Goal: Navigation & Orientation: Find specific page/section

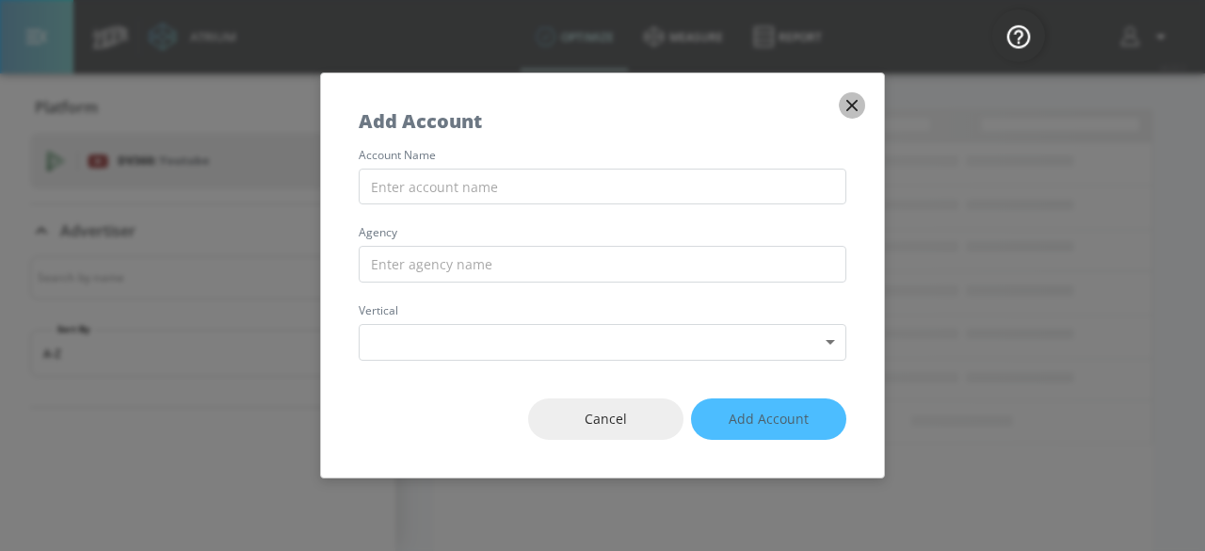
click at [857, 101] on icon "button" at bounding box center [851, 105] width 11 height 11
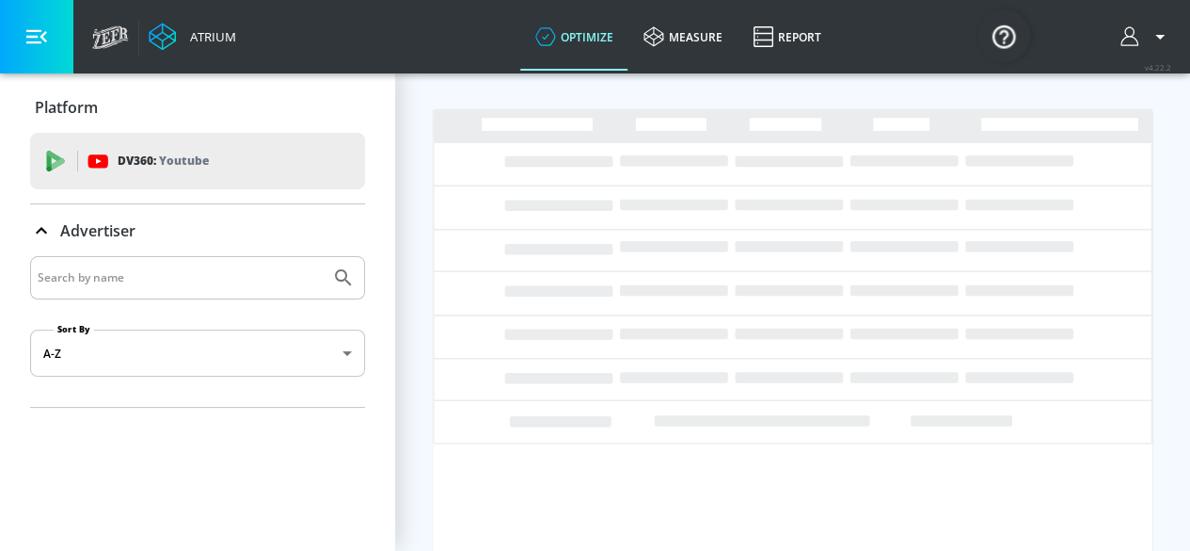
click at [1001, 30] on img "Open Resource Center" at bounding box center [1004, 35] width 53 height 53
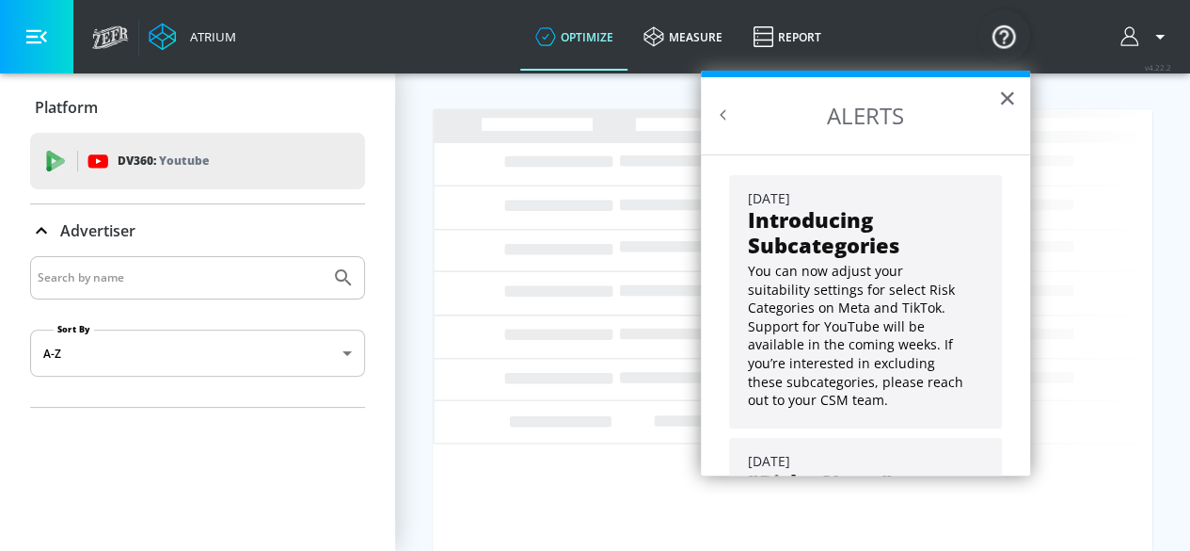
scroll to position [168, 0]
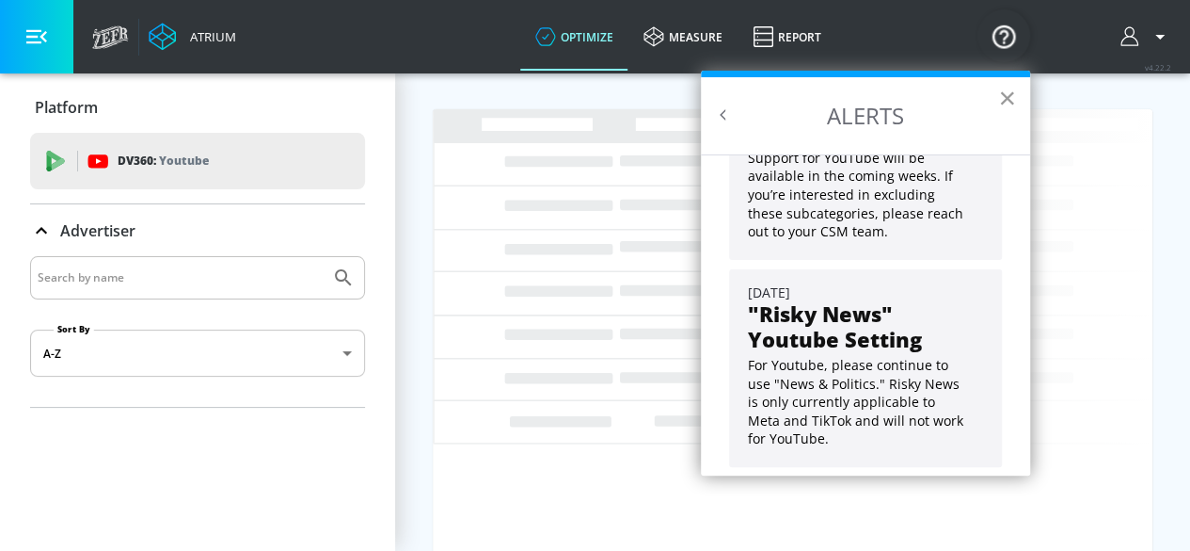
click at [1007, 91] on button "×" at bounding box center [1007, 98] width 18 height 30
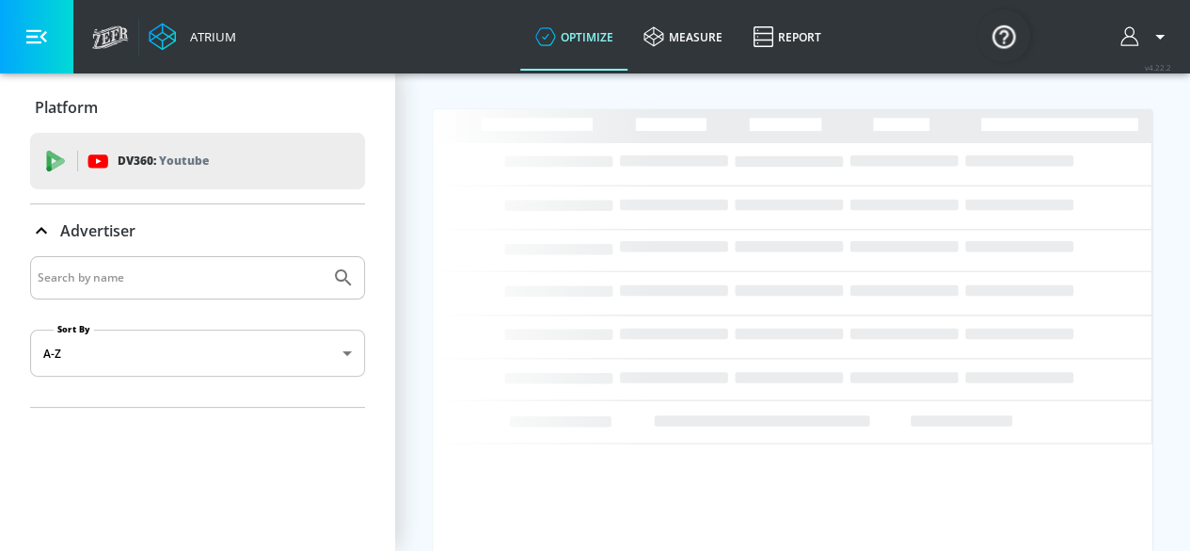
click at [1139, 33] on icon "button" at bounding box center [1130, 35] width 18 height 19
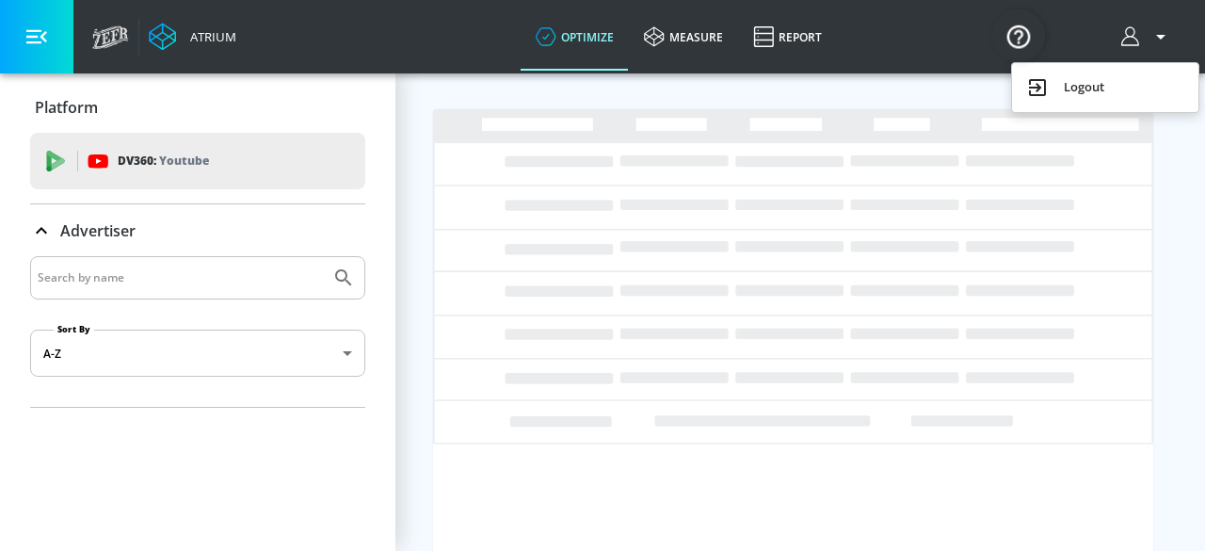
click at [914, 29] on div at bounding box center [602, 275] width 1205 height 551
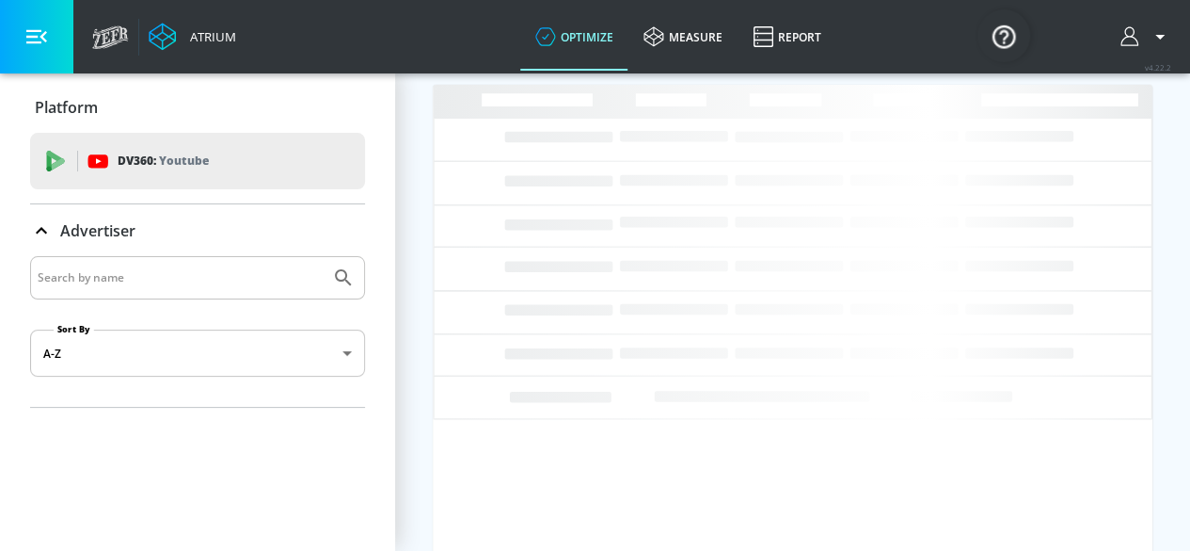
scroll to position [38, 0]
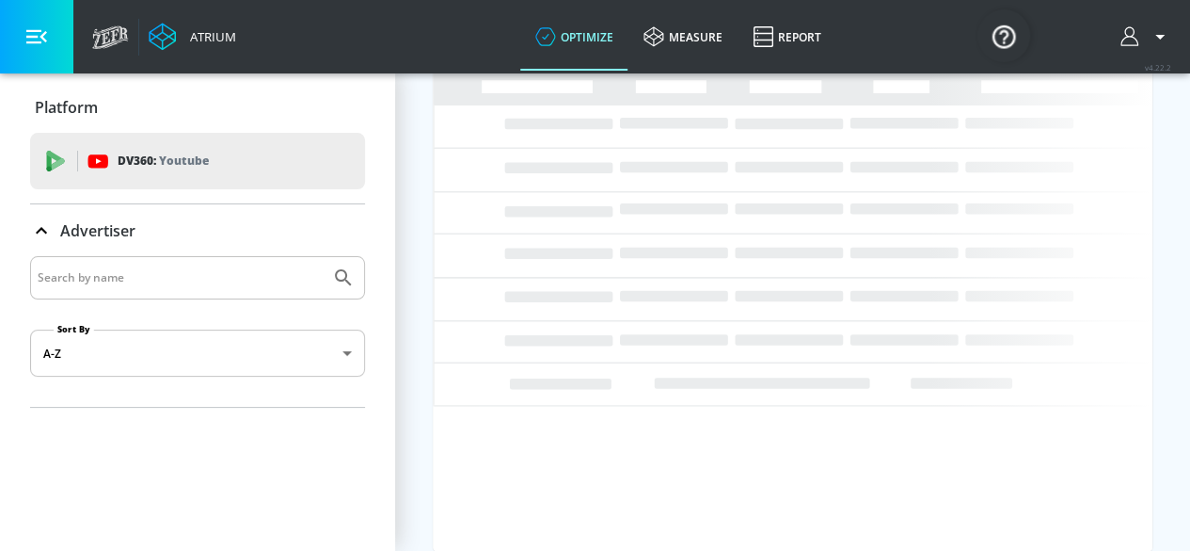
click at [40, 229] on icon at bounding box center [41, 230] width 11 height 7
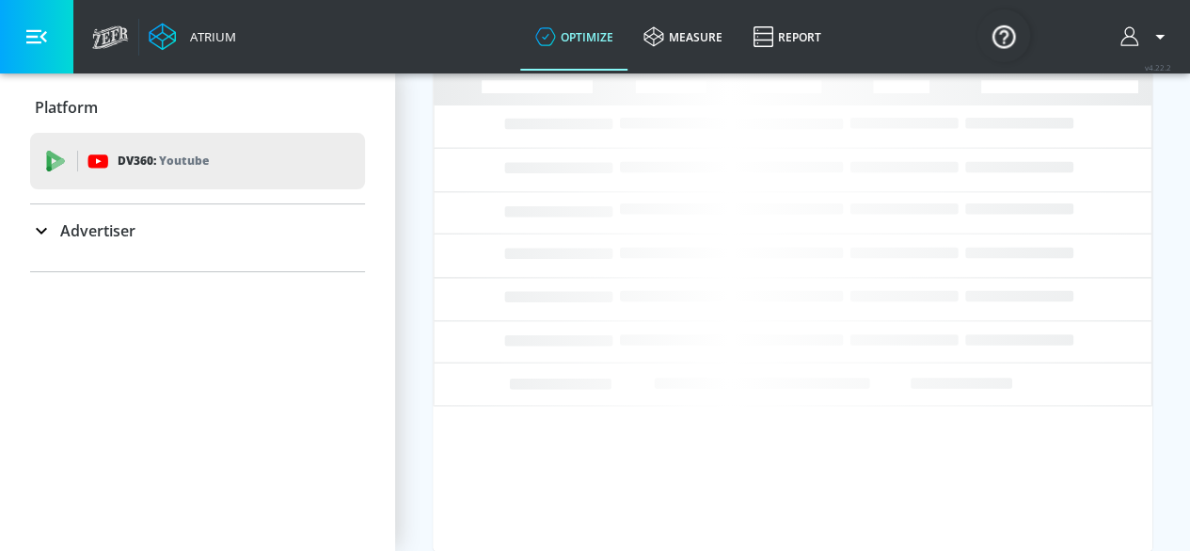
click at [180, 40] on link "Atrium" at bounding box center [193, 37] width 88 height 28
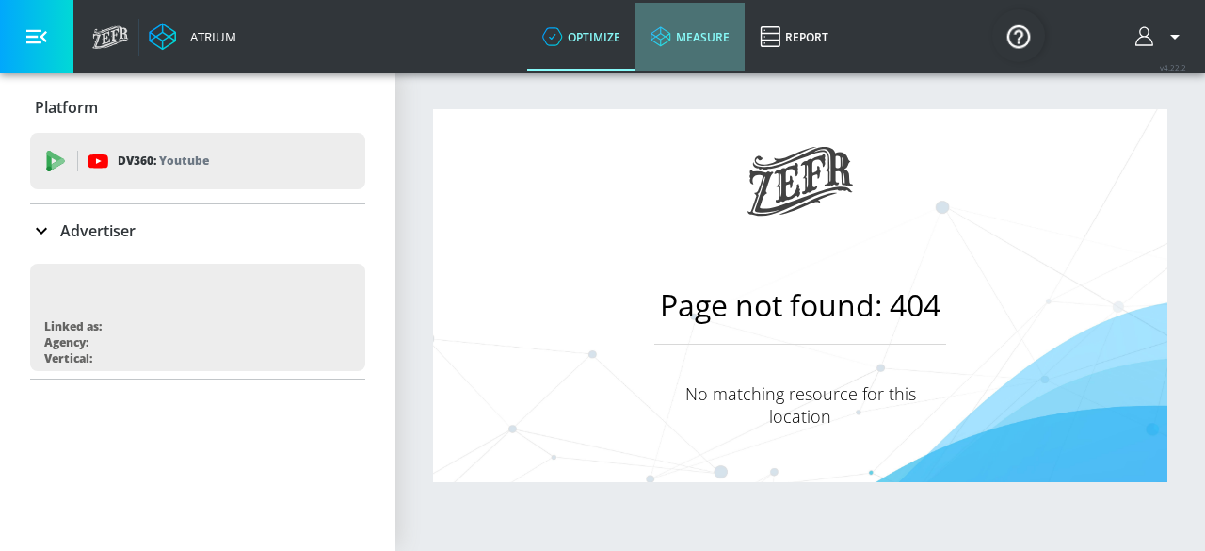
click at [698, 28] on link "measure" at bounding box center [689, 37] width 109 height 68
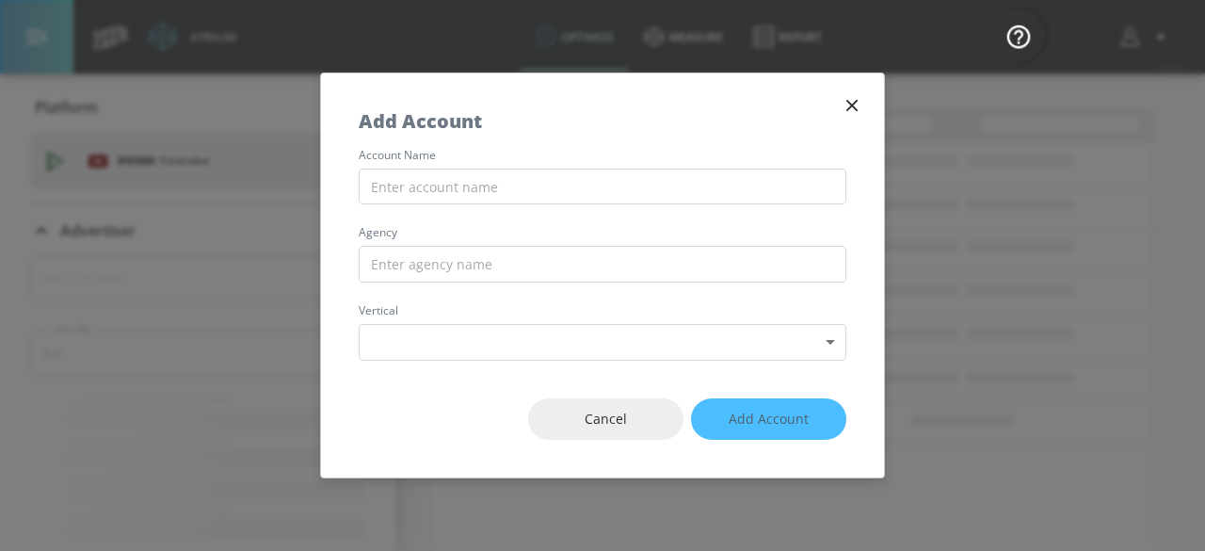
click at [848, 100] on icon "button" at bounding box center [851, 105] width 21 height 21
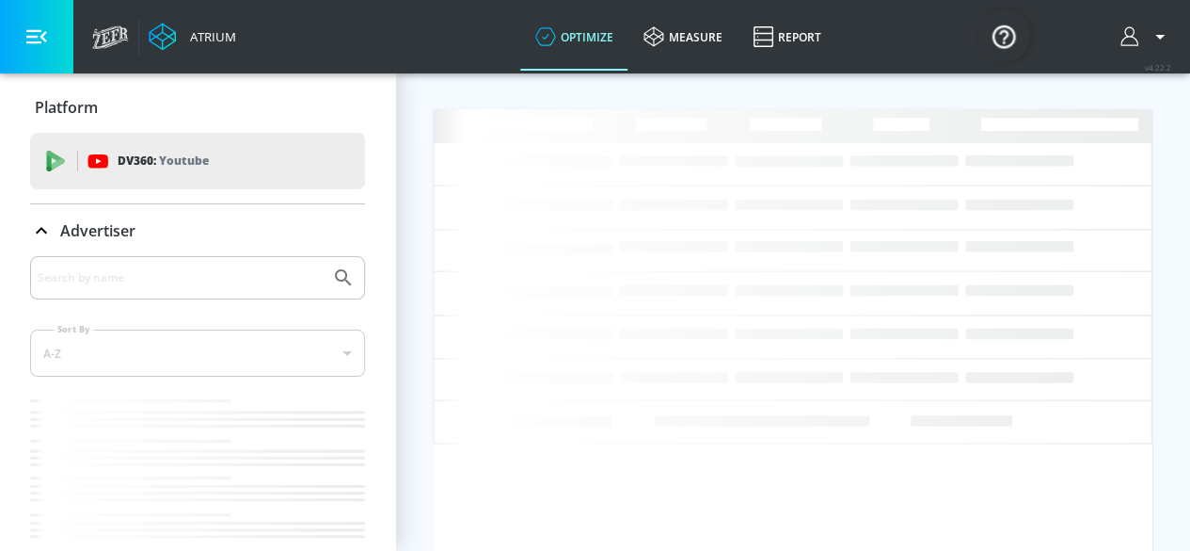
click at [1174, 57] on div at bounding box center [1146, 36] width 70 height 73
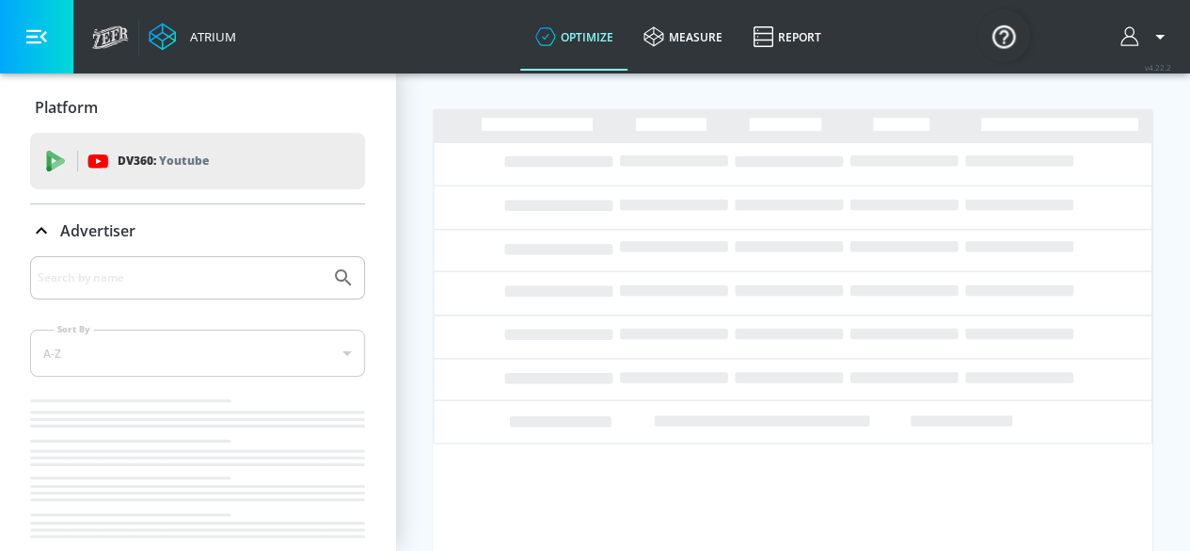
click at [1167, 40] on icon "button" at bounding box center [1160, 36] width 23 height 23
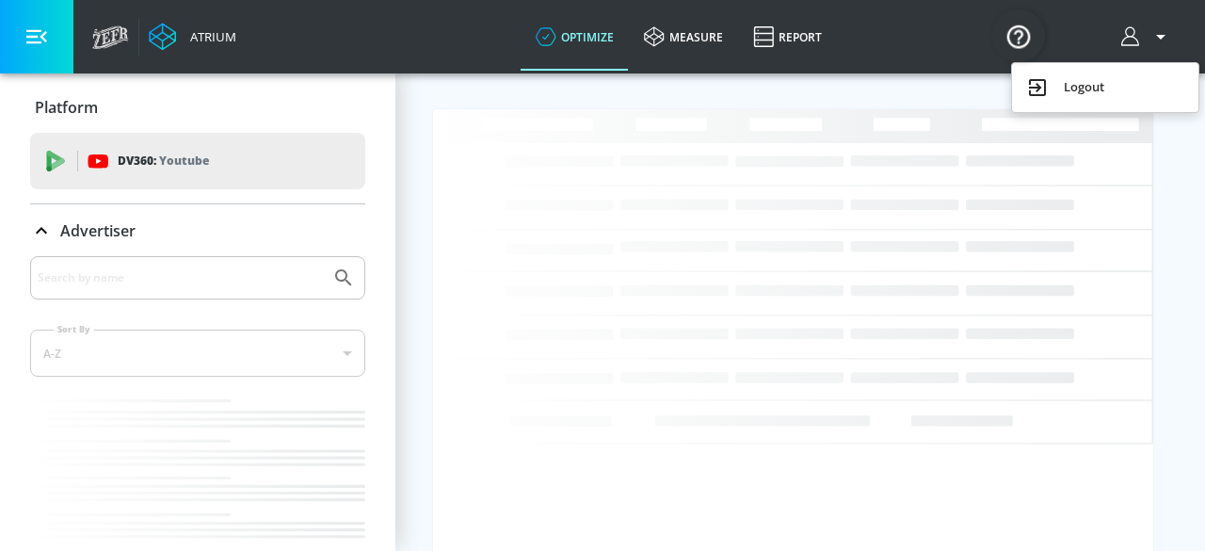
click at [1167, 40] on div at bounding box center [602, 275] width 1205 height 551
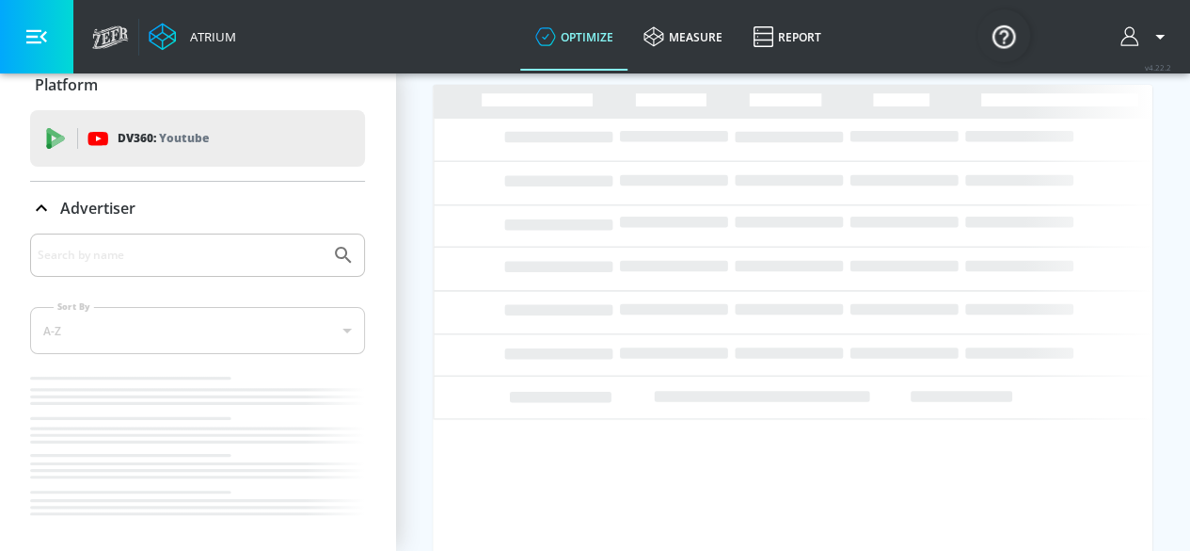
scroll to position [38, 0]
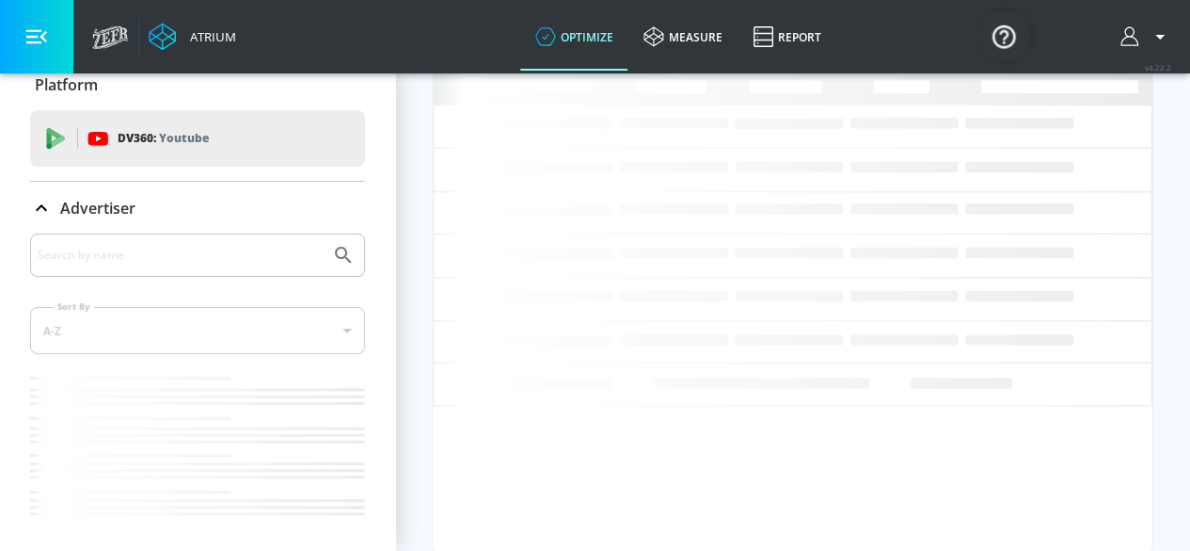
click at [34, 41] on icon "button" at bounding box center [36, 37] width 21 height 14
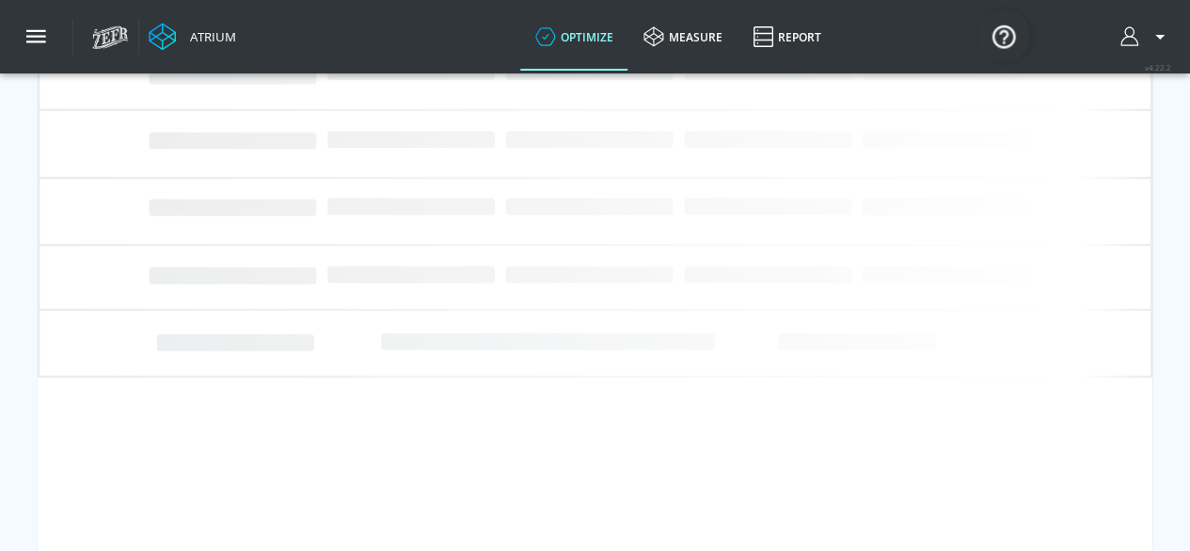
scroll to position [0, 0]
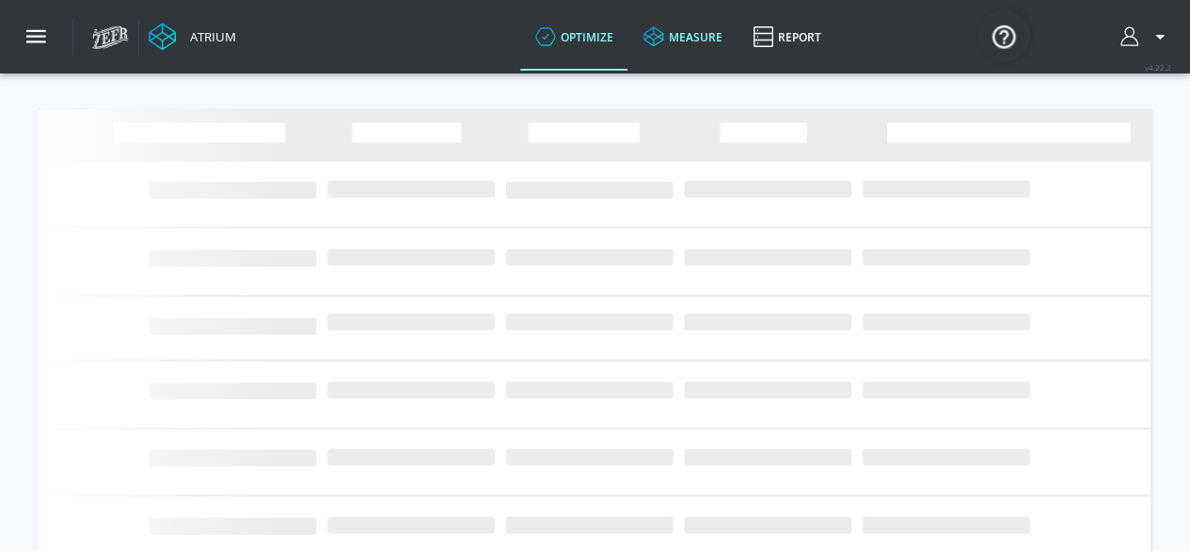
click at [679, 34] on link "measure" at bounding box center [683, 37] width 109 height 68
